Goal: Task Accomplishment & Management: Manage account settings

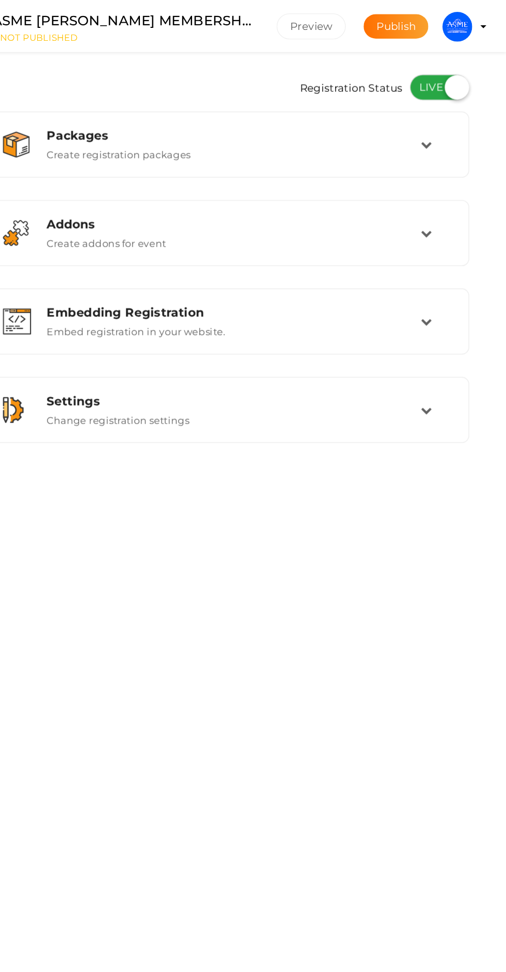
click at [478, 16] on img at bounding box center [471, 18] width 21 height 21
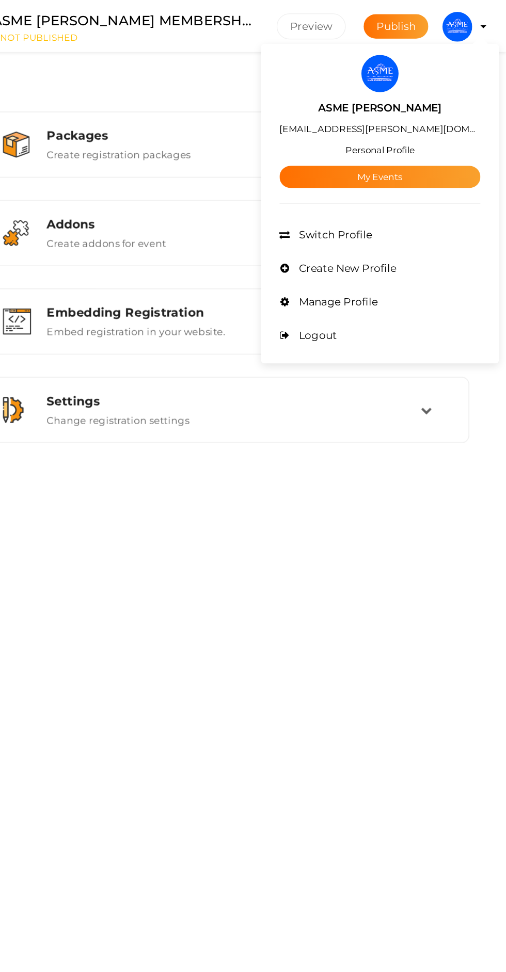
click at [464, 126] on link "My Events" at bounding box center [417, 122] width 139 height 15
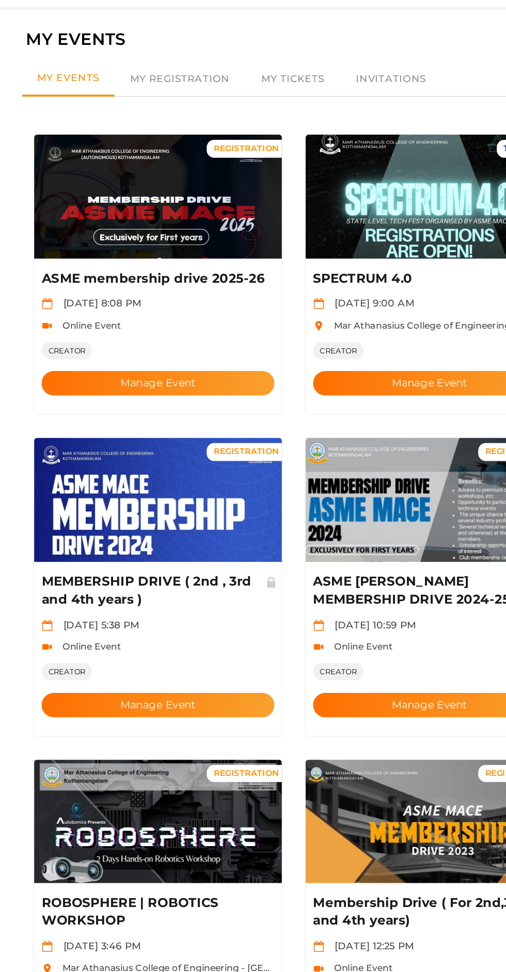
click at [186, 291] on button "Manage Event" at bounding box center [159, 299] width 162 height 17
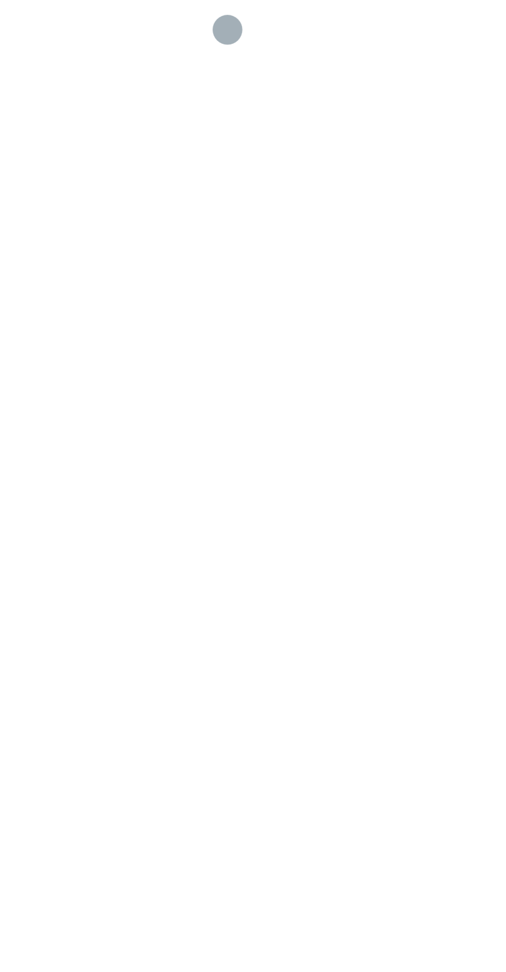
checkbox input "true"
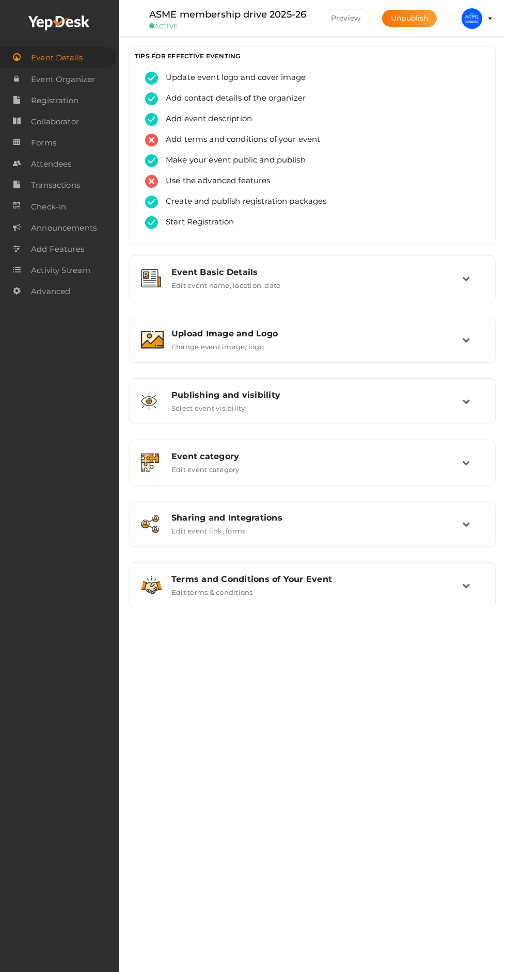
click at [468, 18] on img at bounding box center [471, 18] width 21 height 21
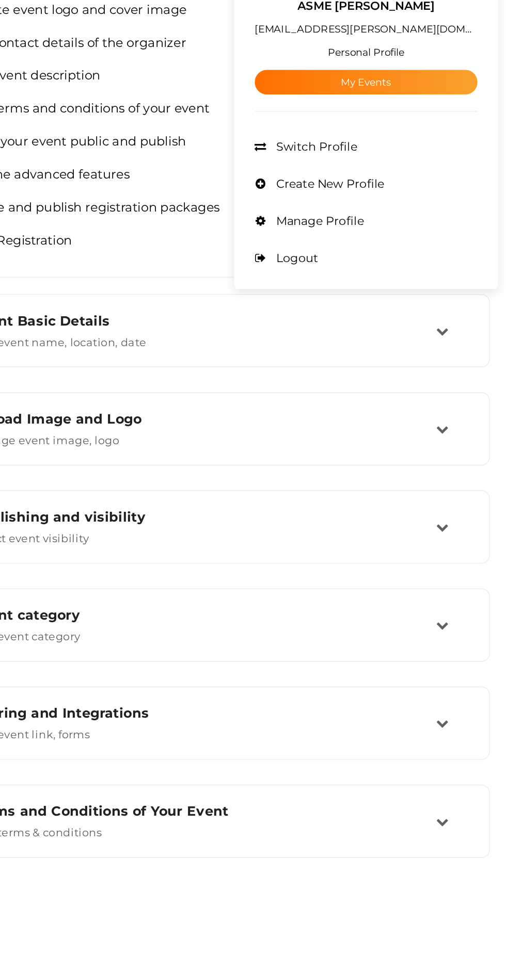
click at [436, 216] on li "Manage Profile" at bounding box center [417, 209] width 139 height 23
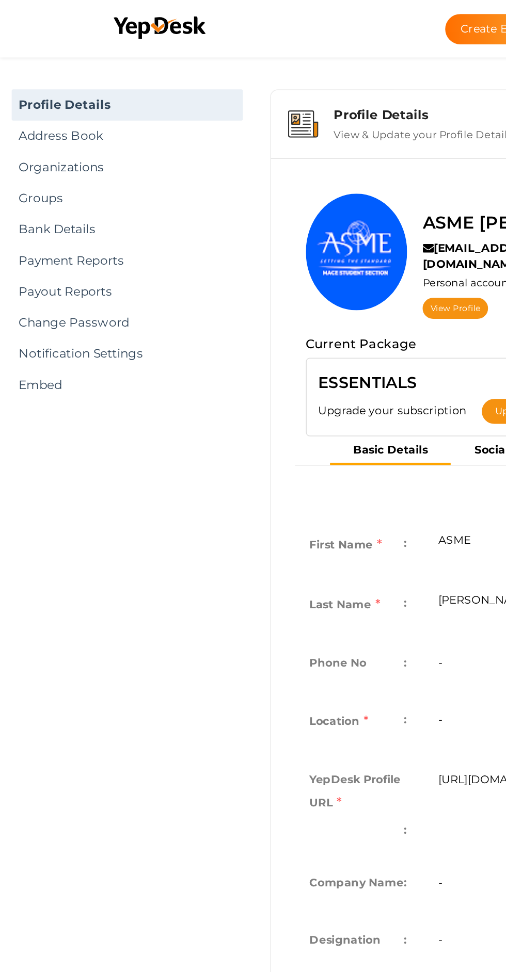
click at [59, 152] on link "Bank Details" at bounding box center [84, 152] width 153 height 21
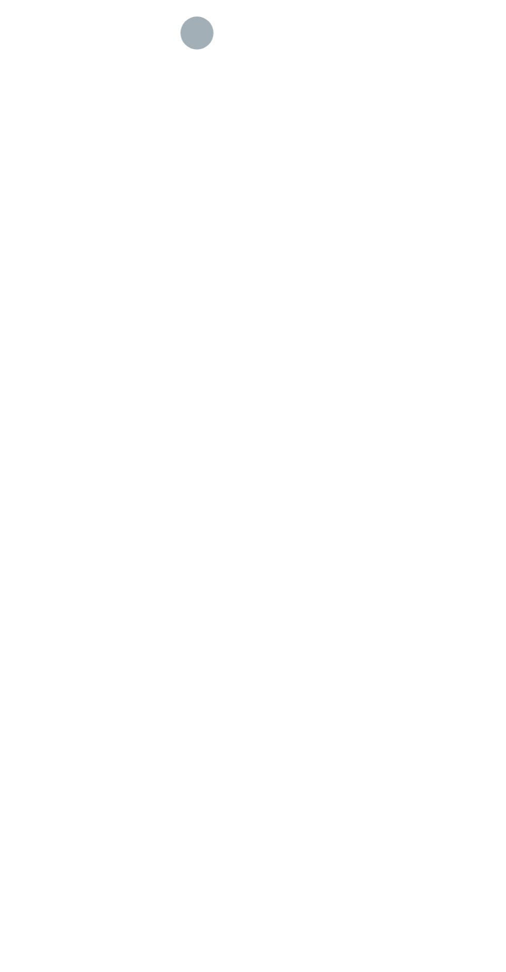
click at [504, 311] on div "NOT PUBLISHED [GEOGRAPHIC_DATA] [GEOGRAPHIC_DATA] ASME [PERSON_NAME] [EMAIL_ADD…" at bounding box center [312, 469] width 387 height 939
